Goal: Information Seeking & Learning: Learn about a topic

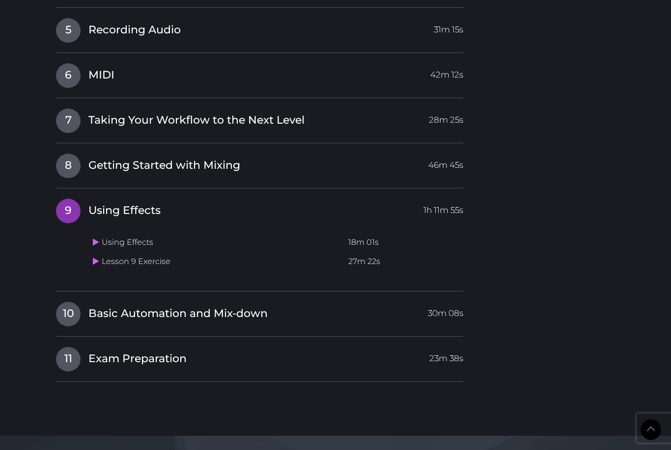
scroll to position [1137, 0]
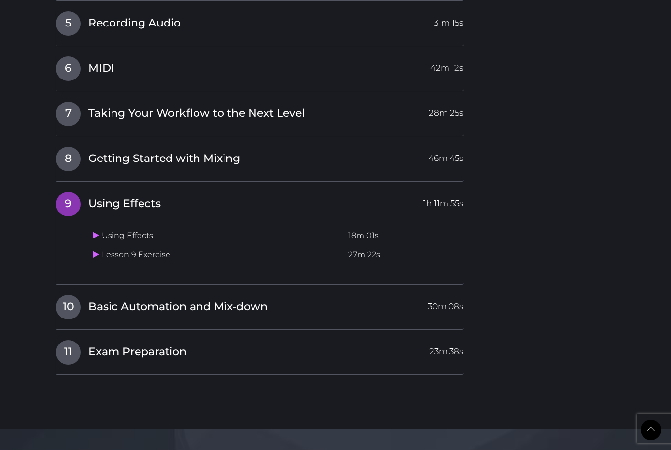
click at [89, 258] on div "Using Effects 18m 01s Lesson 9 Exercise 27m 22s" at bounding box center [276, 244] width 375 height 62
click at [95, 252] on link at bounding box center [97, 254] width 9 height 9
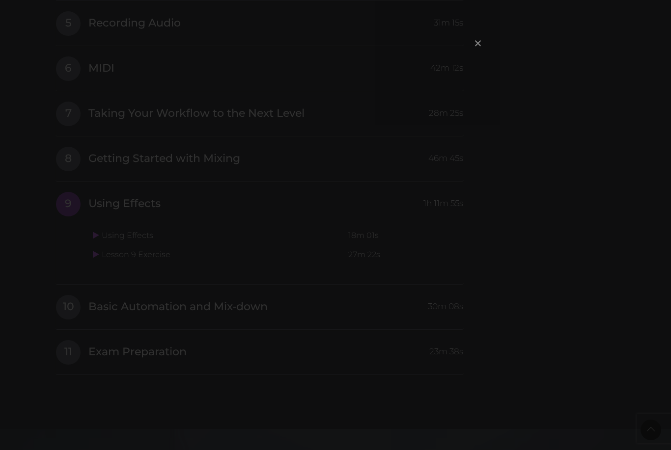
click at [477, 37] on span "×" at bounding box center [478, 42] width 10 height 21
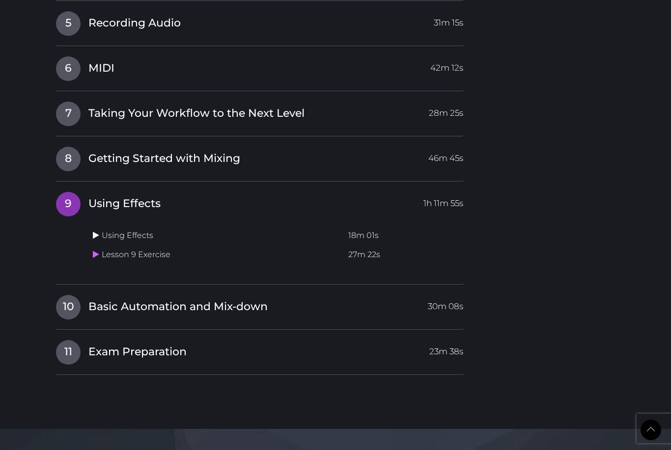
click at [101, 233] on link at bounding box center [97, 235] width 9 height 9
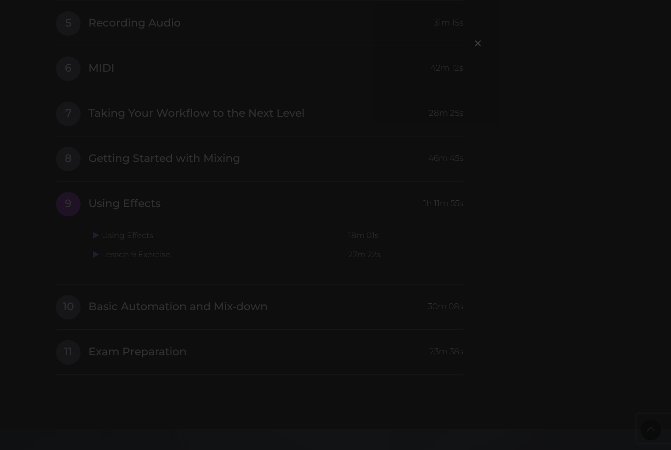
click at [88, 233] on div "×" at bounding box center [335, 225] width 671 height 450
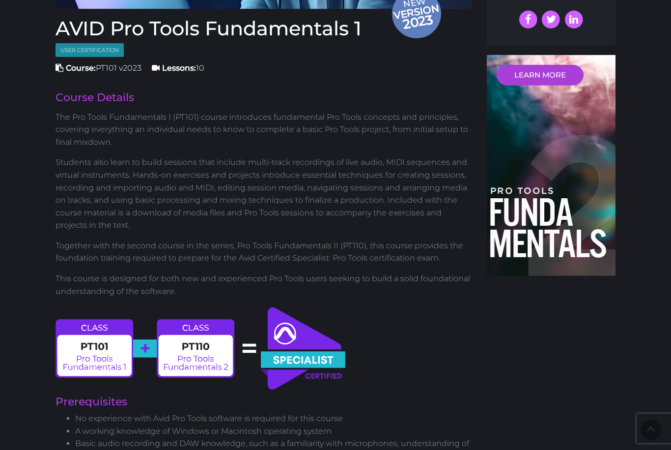
scroll to position [0, 0]
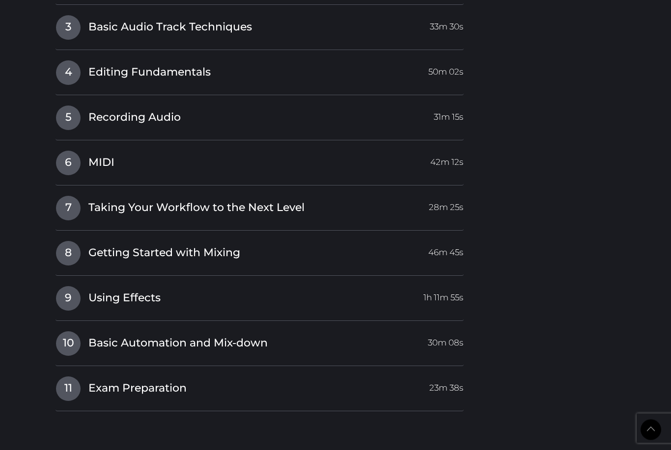
scroll to position [1270, 0]
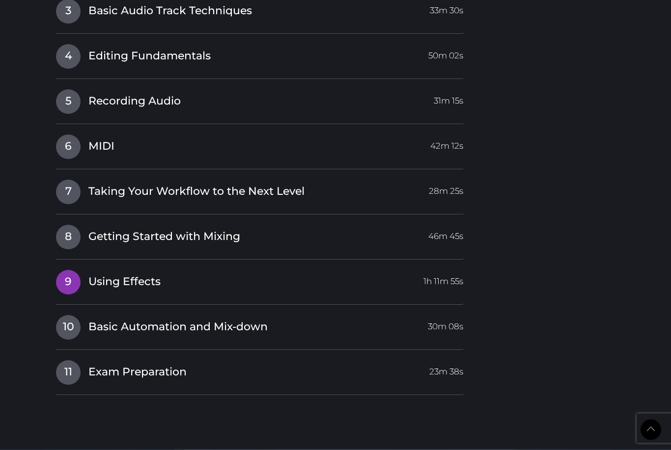
click at [99, 283] on link "9 Using Effects 1h 11m 55s" at bounding box center [259, 280] width 408 height 21
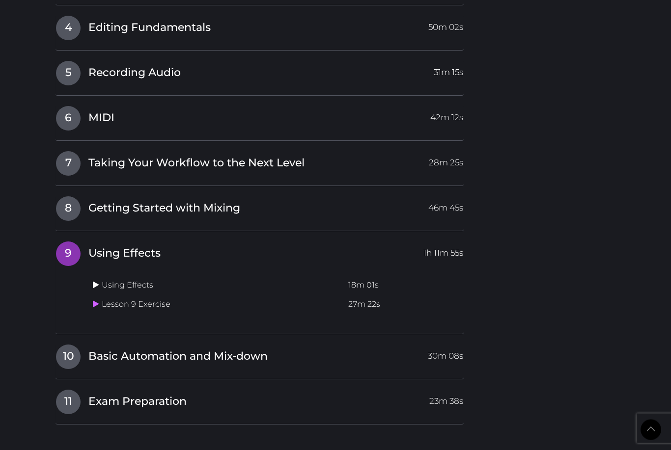
click at [94, 281] on icon at bounding box center [96, 285] width 6 height 8
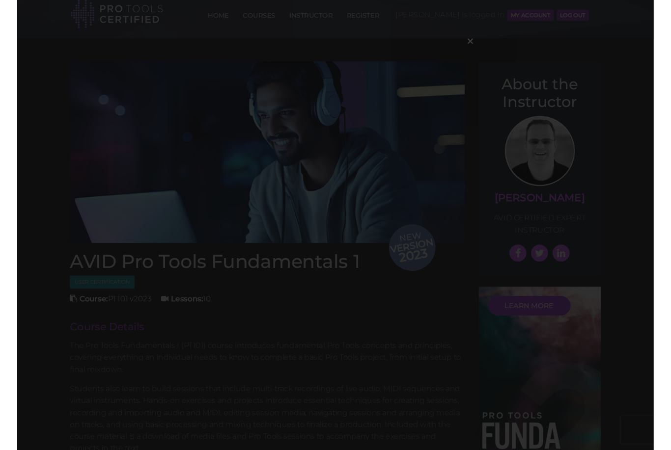
scroll to position [1087, 0]
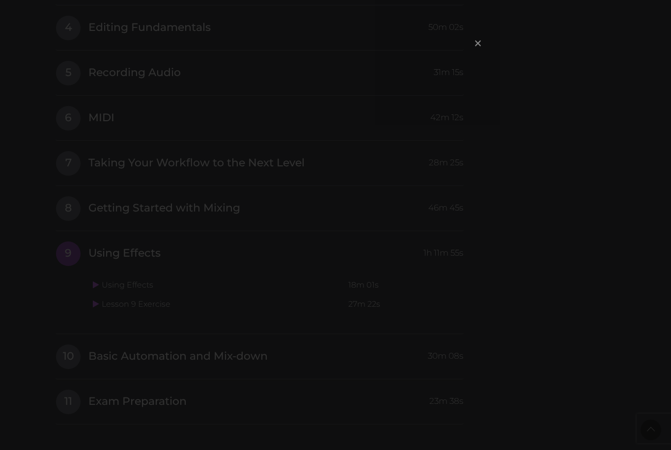
click at [482, 39] on span "×" at bounding box center [478, 42] width 10 height 21
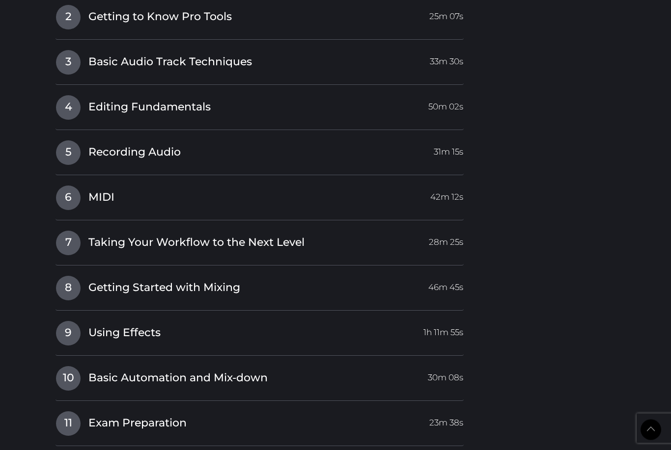
scroll to position [1264, 0]
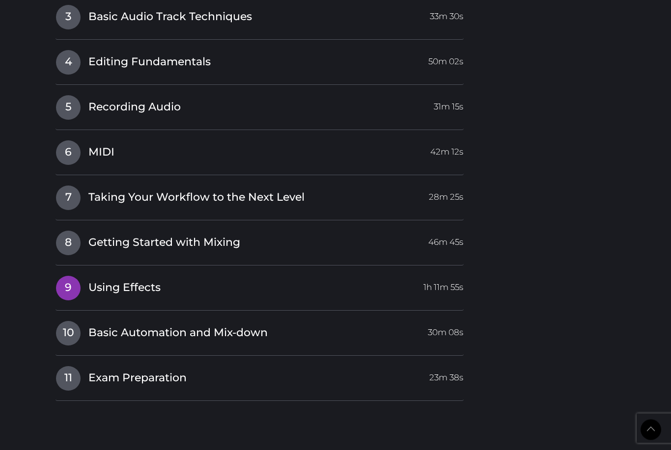
click at [142, 288] on span "Using Effects" at bounding box center [124, 288] width 72 height 15
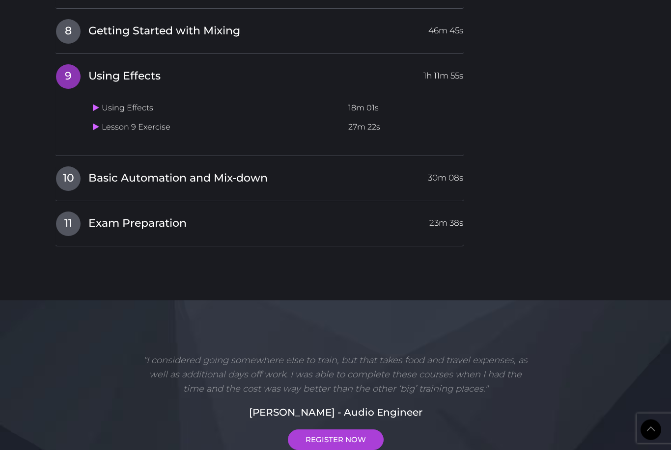
scroll to position [1265, 0]
click at [94, 125] on link at bounding box center [97, 126] width 9 height 9
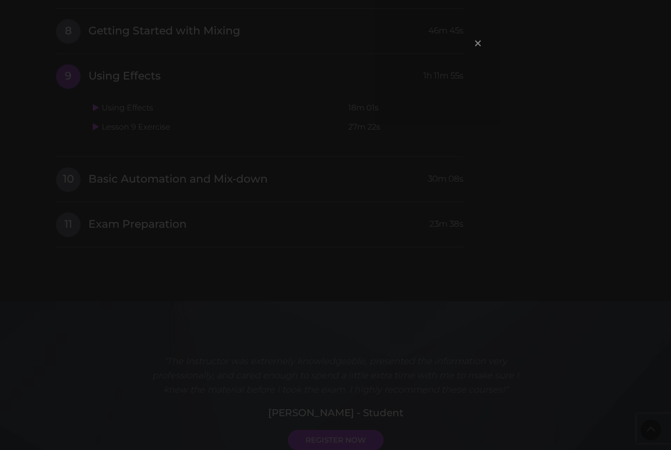
click at [478, 42] on span "×" at bounding box center [478, 42] width 10 height 21
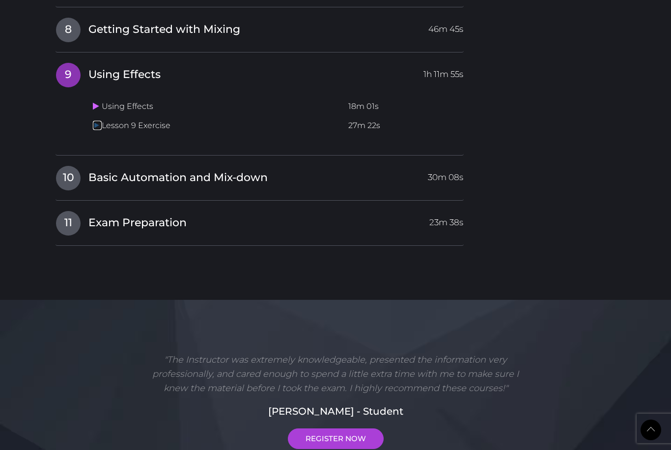
scroll to position [1267, 0]
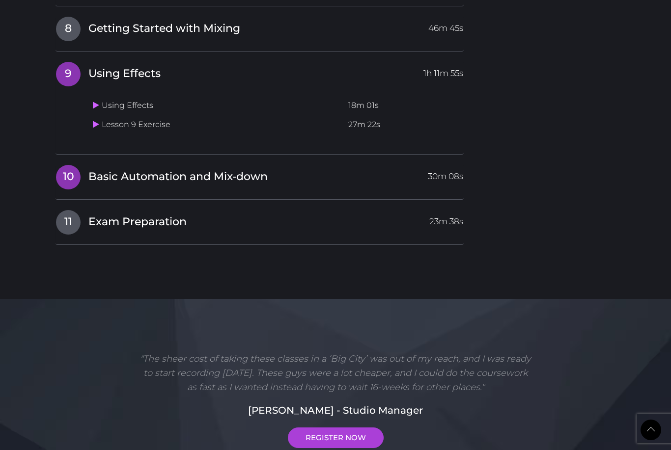
click at [118, 170] on span "Basic Automation and Mix-down" at bounding box center [177, 176] width 179 height 15
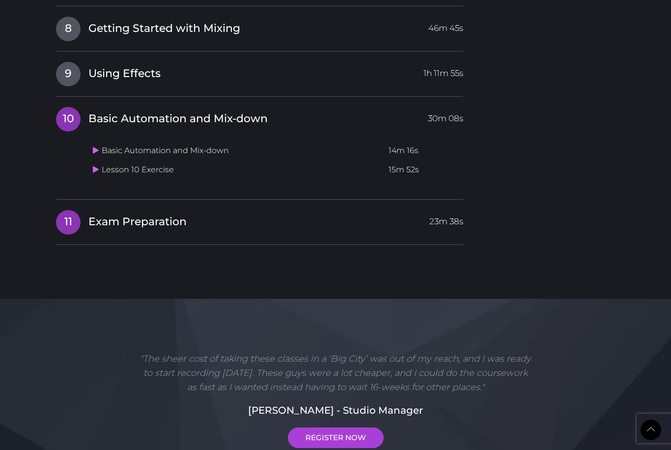
click at [116, 218] on span "Exam Preparation" at bounding box center [137, 222] width 98 height 15
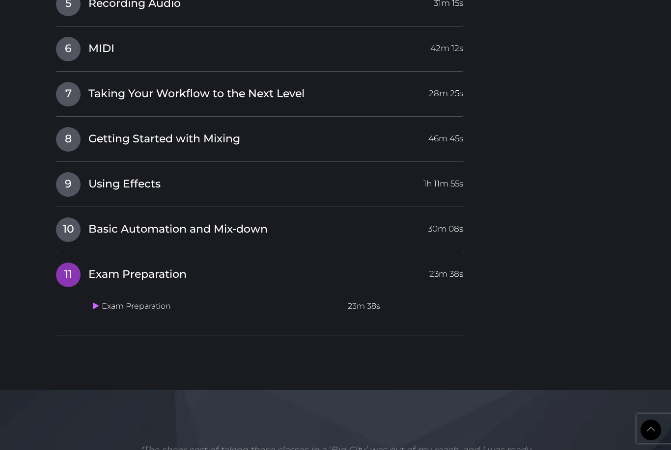
scroll to position [1156, 0]
click at [127, 226] on span "Basic Automation and Mix-down" at bounding box center [177, 229] width 179 height 15
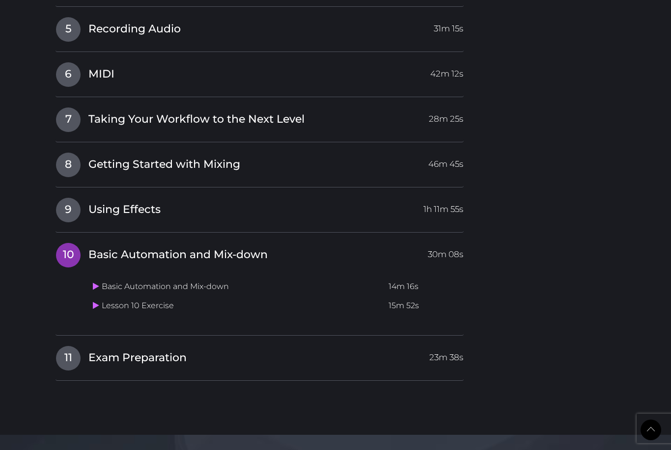
scroll to position [1122, 0]
